Goal: Transaction & Acquisition: Purchase product/service

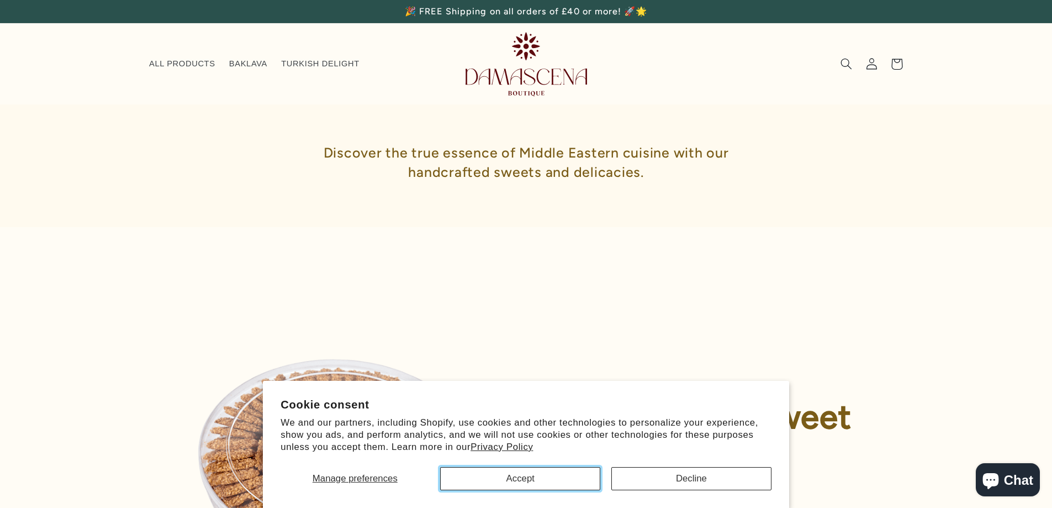
click at [546, 480] on button "Accept" at bounding box center [520, 478] width 160 height 23
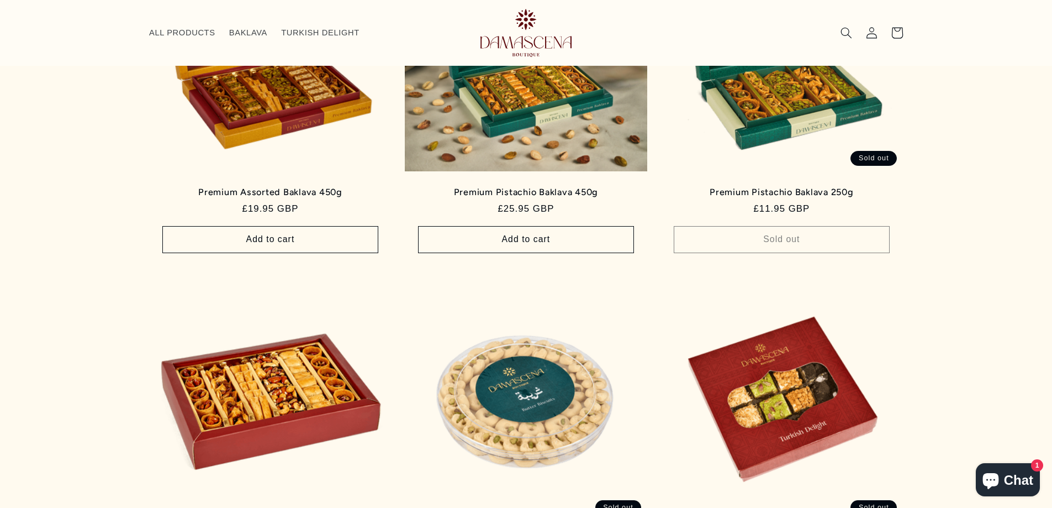
scroll to position [813, 0]
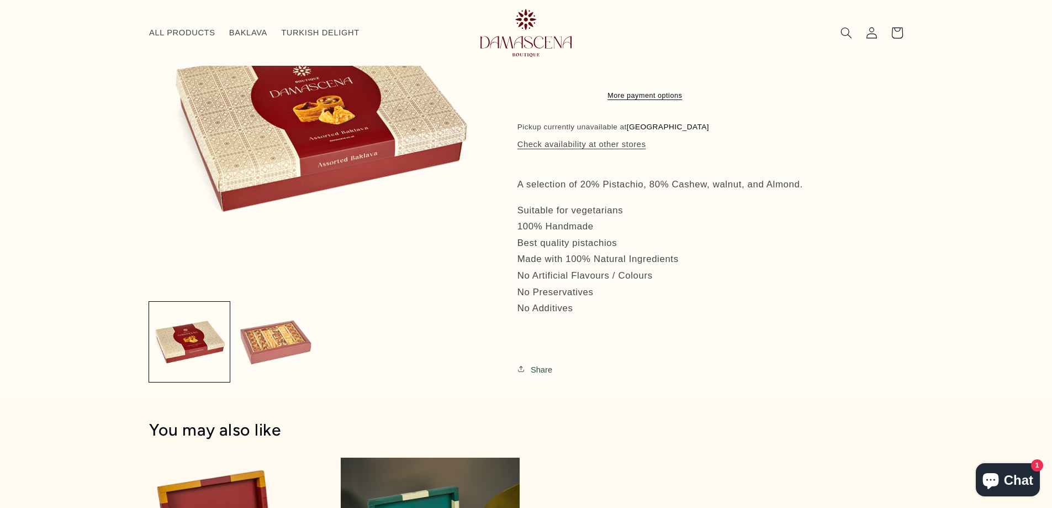
scroll to position [371, 0]
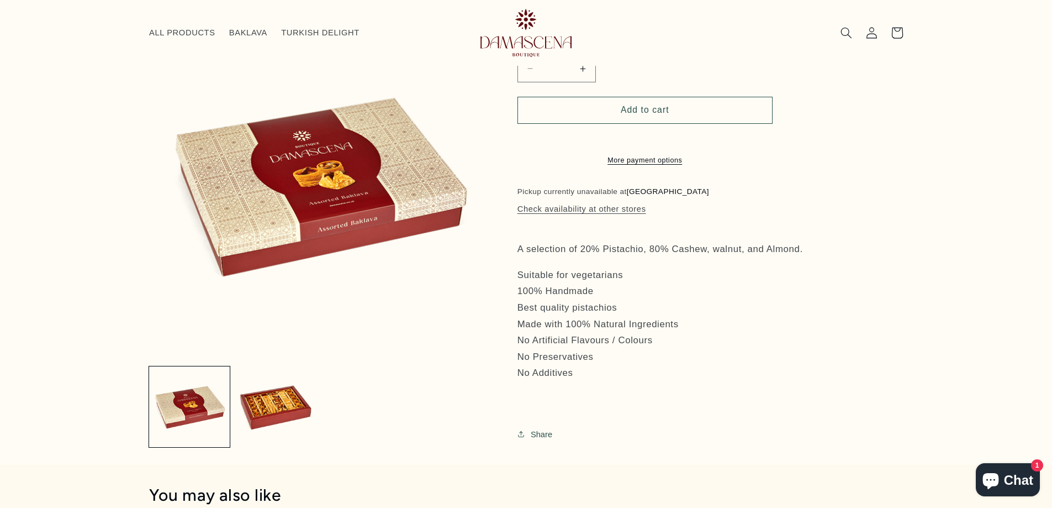
scroll to position [61, 0]
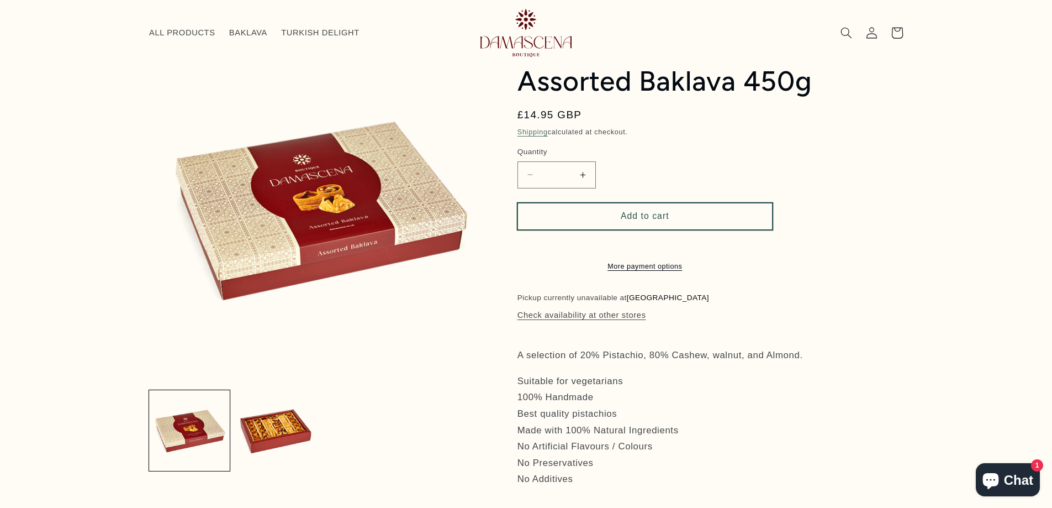
click at [636, 209] on button "Add to cart" at bounding box center [645, 216] width 255 height 27
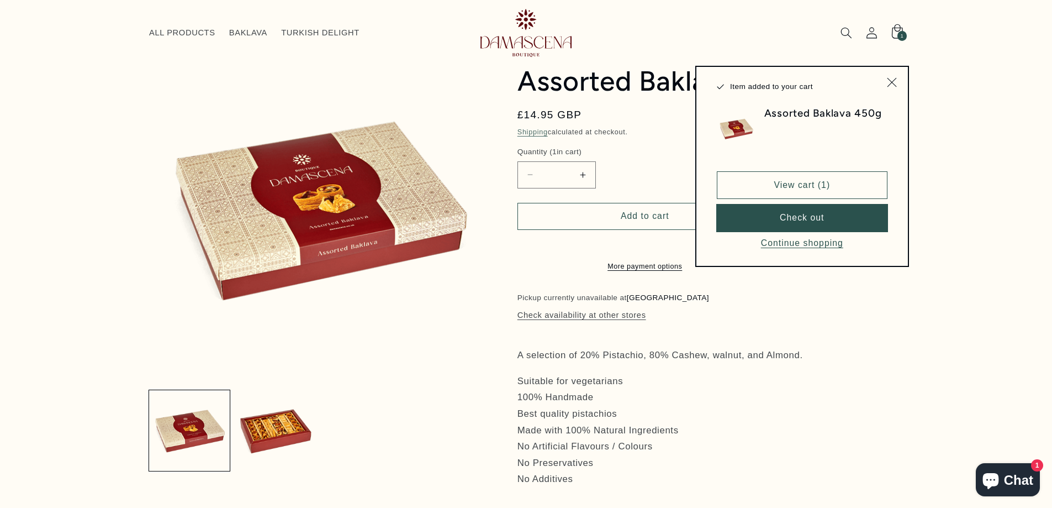
click at [806, 219] on button "Check out" at bounding box center [802, 217] width 171 height 27
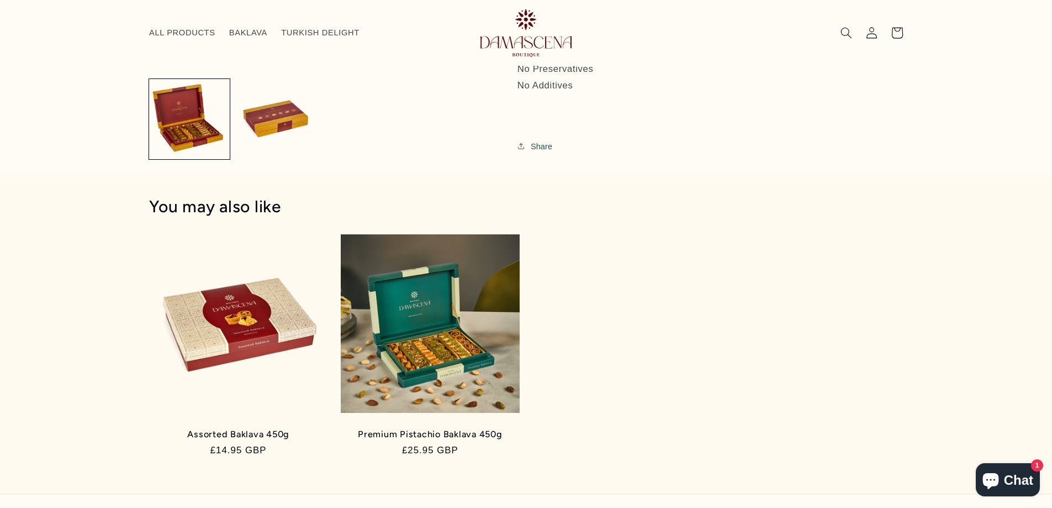
scroll to position [537, 0]
